Goal: Transaction & Acquisition: Purchase product/service

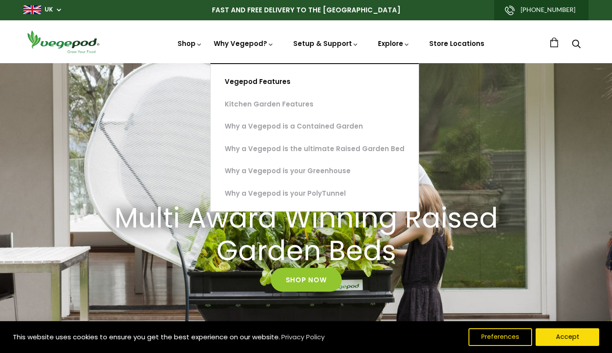
click at [266, 81] on link "Vegepod Features" at bounding box center [314, 82] width 208 height 23
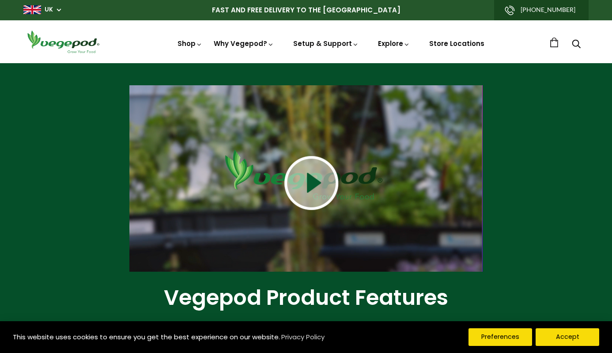
click at [500, 334] on button "Preferences" at bounding box center [500, 337] width 64 height 18
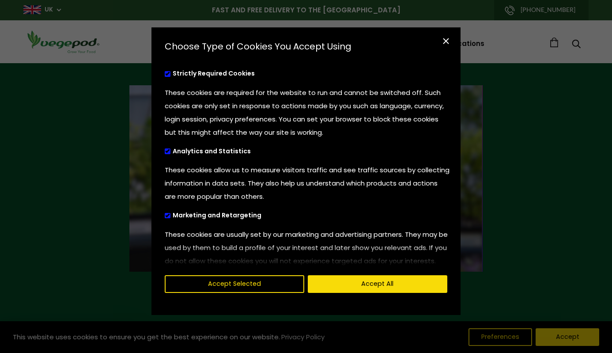
click at [168, 151] on span "cookies preferences popup" at bounding box center [168, 151] width 6 height 6
click at [165, 151] on input "Analytics and Statistics" at bounding box center [165, 150] width 0 height 6
click at [168, 73] on span "cookies preferences popup" at bounding box center [168, 74] width 6 height 6
click at [168, 214] on span "cookies preferences popup" at bounding box center [168, 216] width 6 height 6
click at [165, 214] on input "Marketing and Retargeting" at bounding box center [165, 214] width 0 height 6
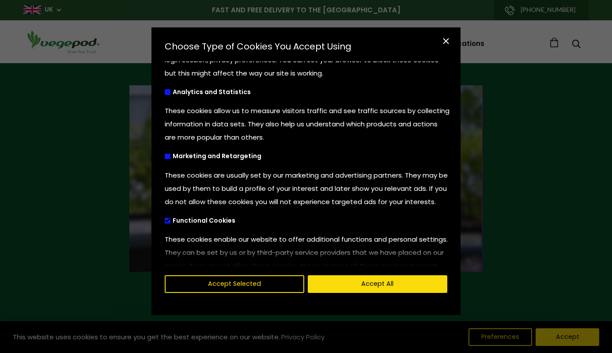
scroll to position [64, 0]
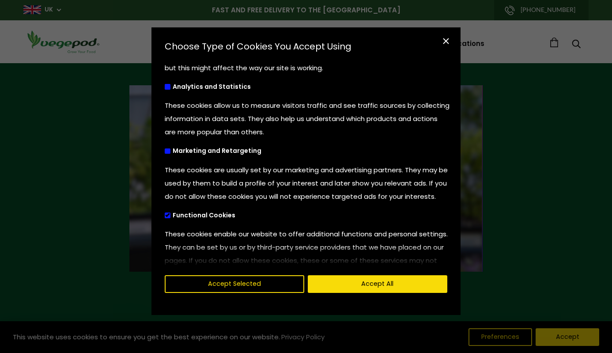
click at [169, 218] on span "cookies preferences popup" at bounding box center [168, 215] width 6 height 6
click at [165, 217] on input "Functional Cookies" at bounding box center [165, 214] width 0 height 6
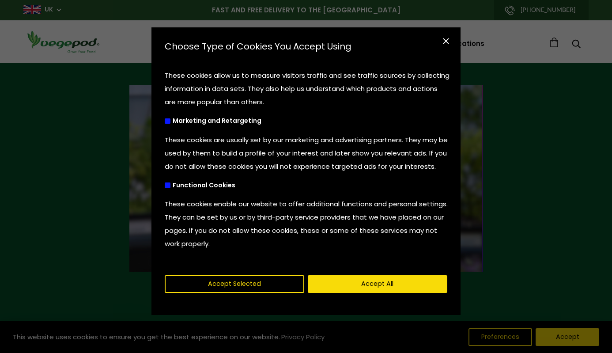
scroll to position [107, 0]
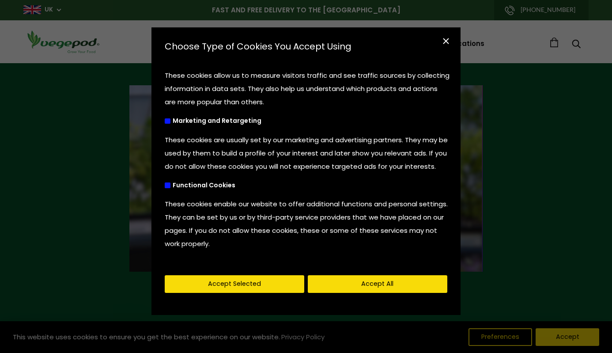
click at [246, 284] on button "Accept Selected" at bounding box center [234, 284] width 139 height 18
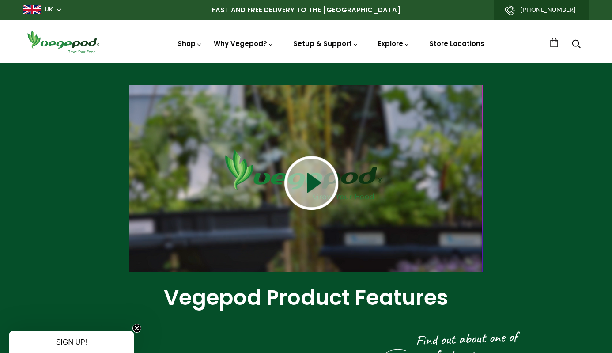
click at [312, 186] on img at bounding box center [311, 183] width 54 height 54
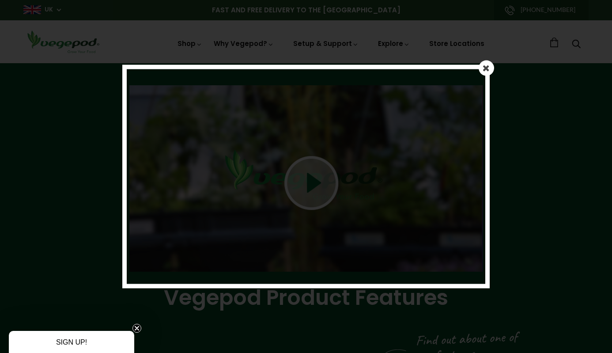
click at [485, 68] on em at bounding box center [485, 67] width 7 height 9
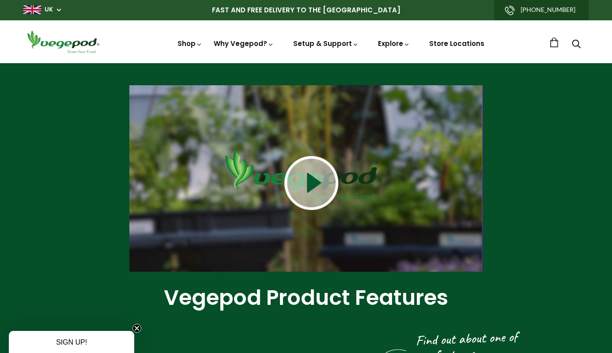
click at [310, 184] on img at bounding box center [311, 183] width 54 height 54
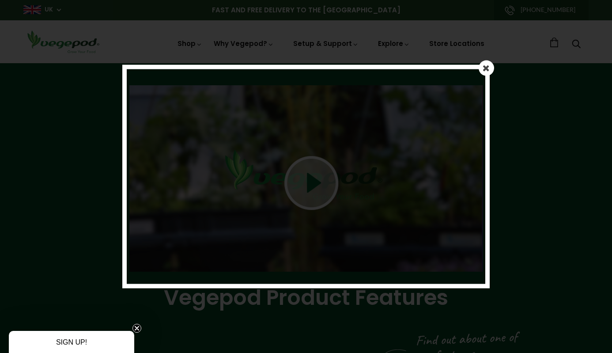
click at [488, 69] on em at bounding box center [485, 67] width 7 height 9
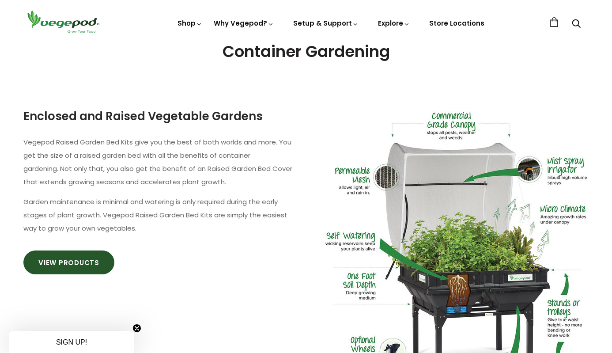
scroll to position [460, 0]
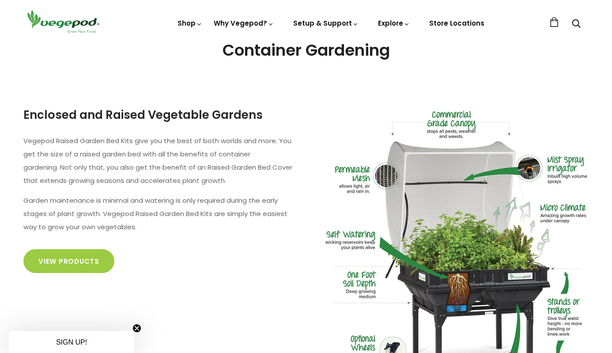
click at [75, 260] on link "View Products" at bounding box center [68, 261] width 91 height 24
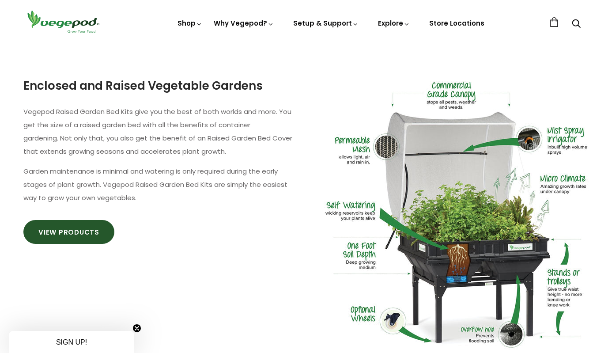
scroll to position [492, 0]
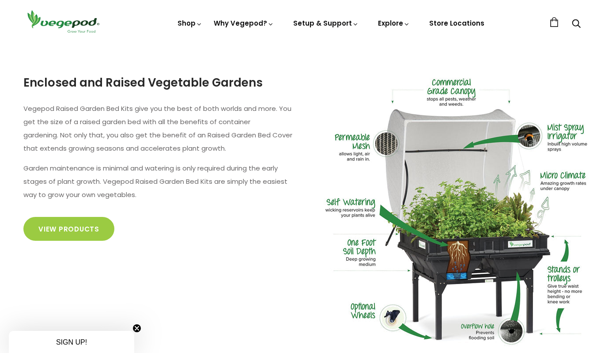
click at [78, 229] on link "View Products" at bounding box center [68, 229] width 91 height 24
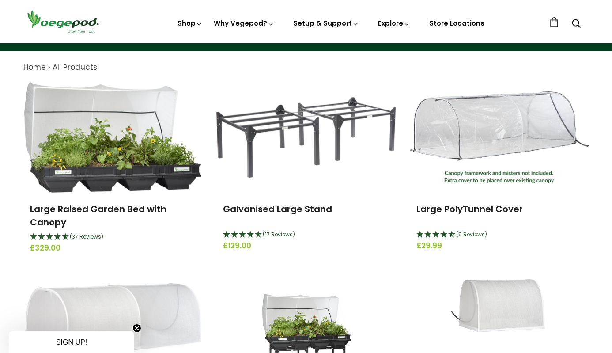
scroll to position [83, 0]
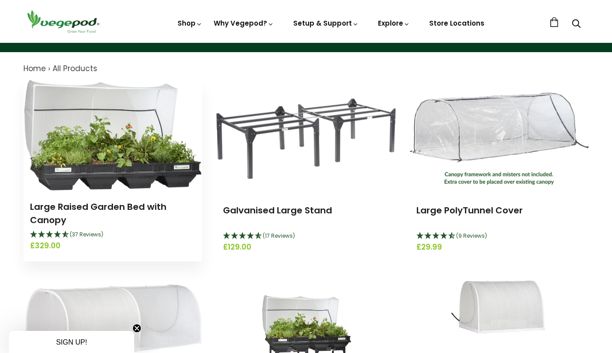
click at [96, 181] on img at bounding box center [112, 135] width 177 height 110
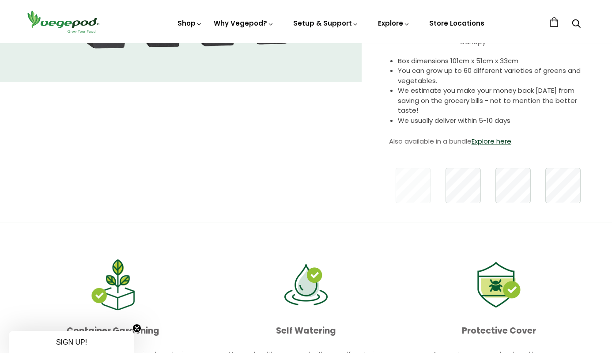
scroll to position [187, 0]
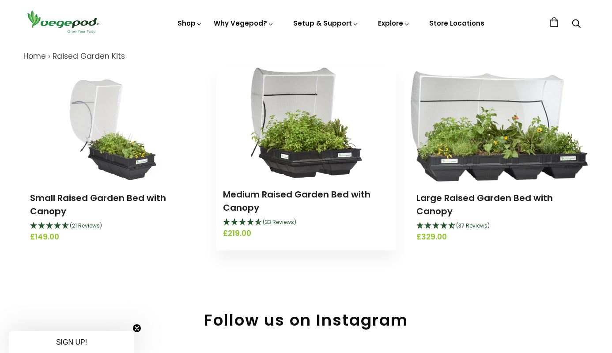
scroll to position [95, 0]
click at [313, 144] on img at bounding box center [306, 122] width 112 height 110
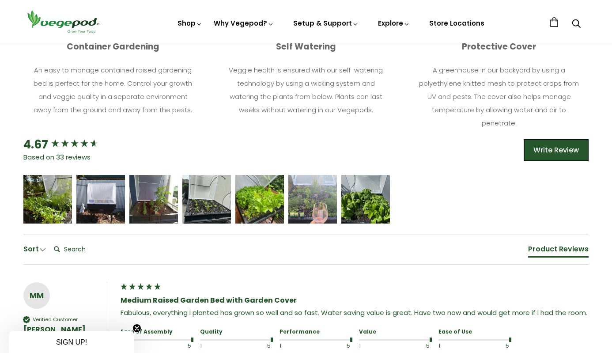
scroll to position [486, 0]
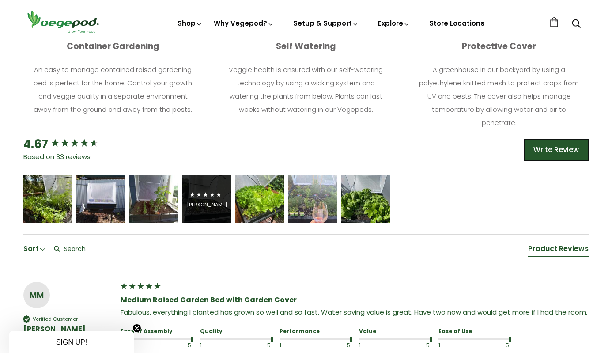
click at [221, 201] on div "[PERSON_NAME]" at bounding box center [207, 204] width 40 height 7
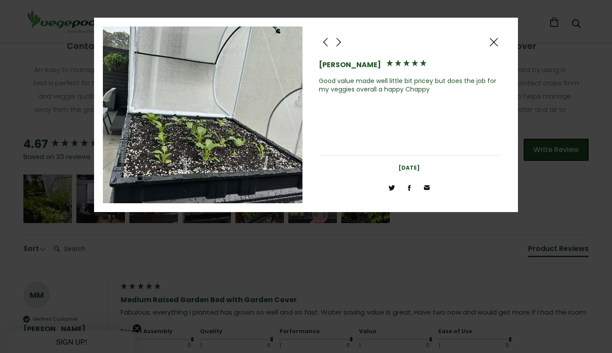
click at [493, 40] on span at bounding box center [493, 42] width 11 height 11
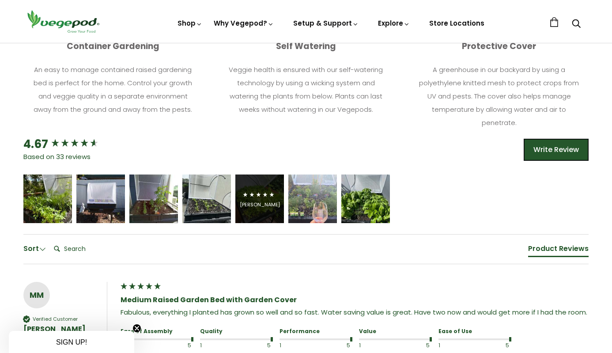
click at [259, 192] on icon "5 star rating" at bounding box center [259, 195] width 6 height 6
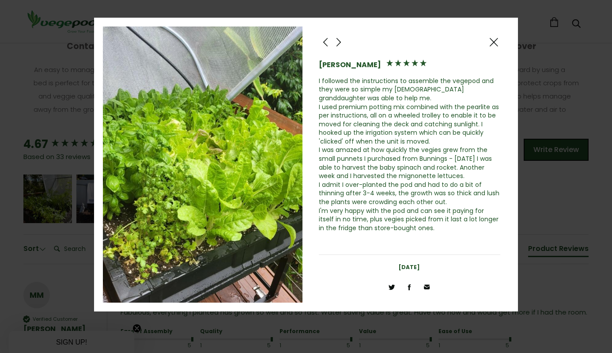
click at [488, 40] on span at bounding box center [493, 42] width 11 height 11
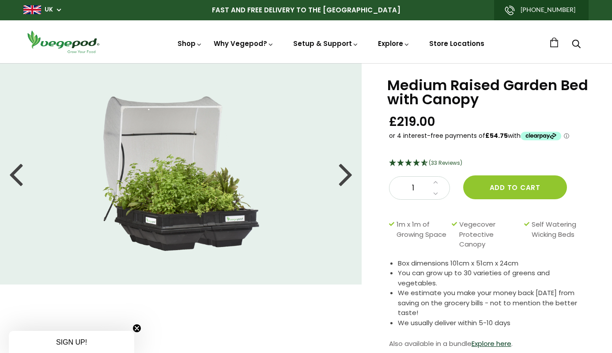
scroll to position [0, 0]
